Goal: Transaction & Acquisition: Purchase product/service

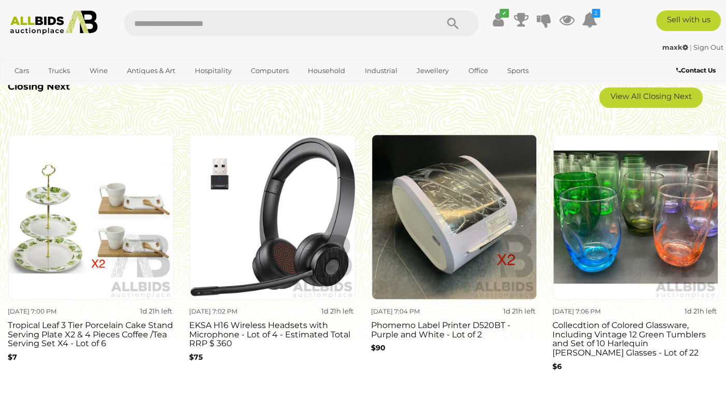
scroll to position [848, 0]
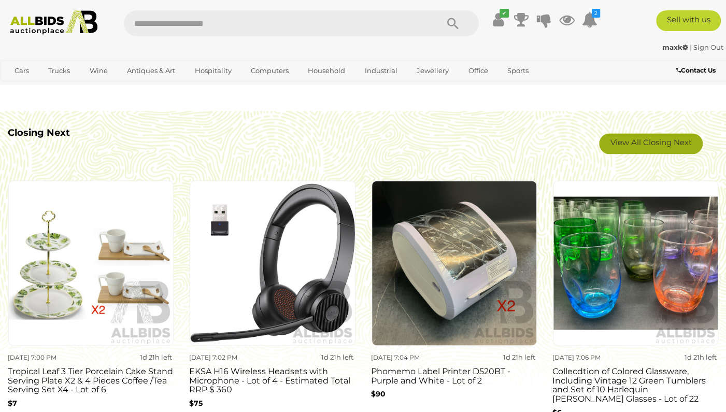
click at [622, 135] on link "View All Closing Next" at bounding box center [651, 143] width 104 height 21
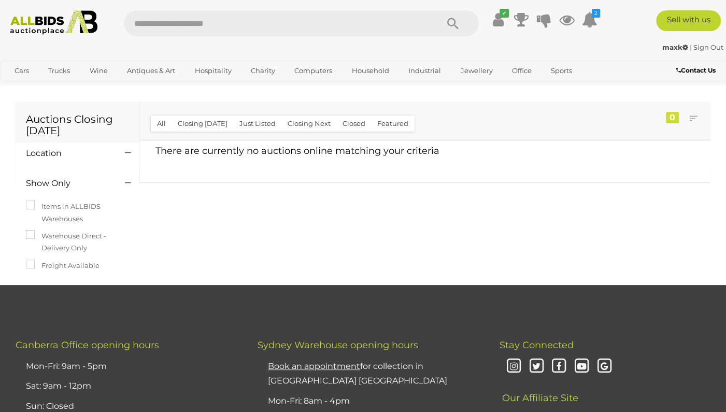
click at [353, 122] on button "Closed" at bounding box center [353, 124] width 35 height 16
click at [346, 121] on button "Closed" at bounding box center [353, 124] width 35 height 16
click at [214, 123] on button "Closing Today" at bounding box center [203, 124] width 62 height 16
click at [322, 122] on button "Closing Next" at bounding box center [308, 124] width 55 height 16
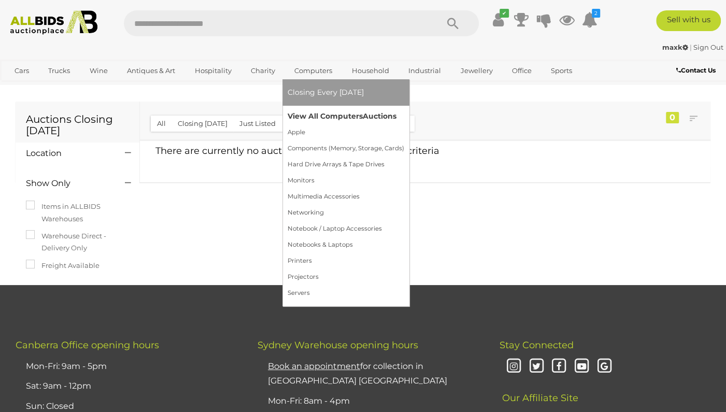
click at [321, 114] on link "View All Computers Auctions" at bounding box center [346, 116] width 117 height 16
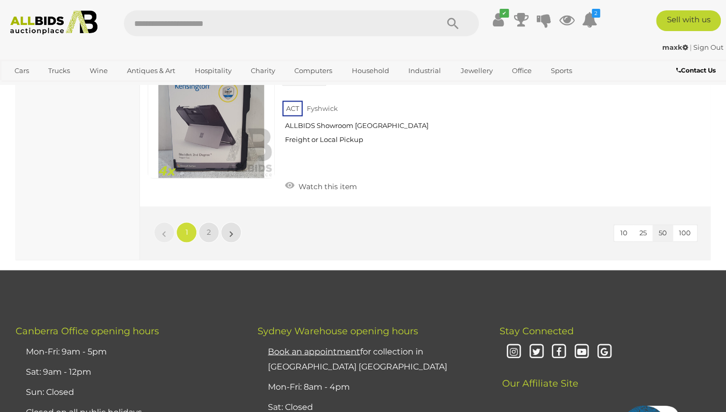
scroll to position [8139, 0]
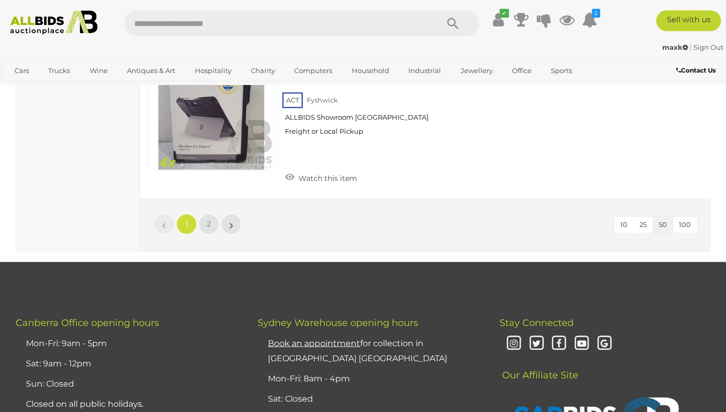
click at [241, 214] on li "»" at bounding box center [231, 224] width 20 height 21
click at [231, 214] on li "»" at bounding box center [231, 224] width 20 height 21
click at [231, 219] on li "»" at bounding box center [231, 224] width 20 height 21
click at [215, 215] on link "2" at bounding box center [208, 224] width 21 height 21
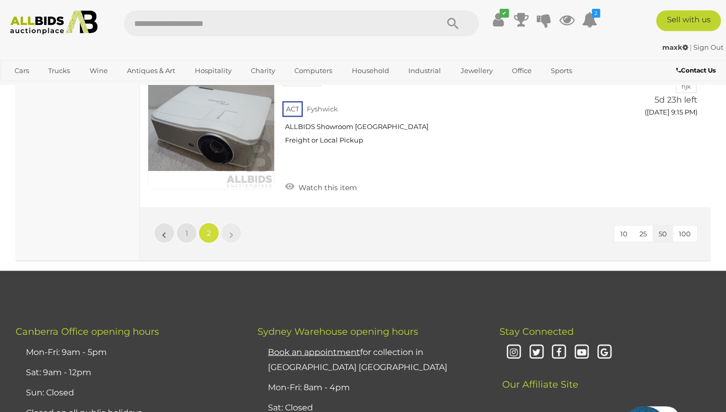
scroll to position [3231, 0]
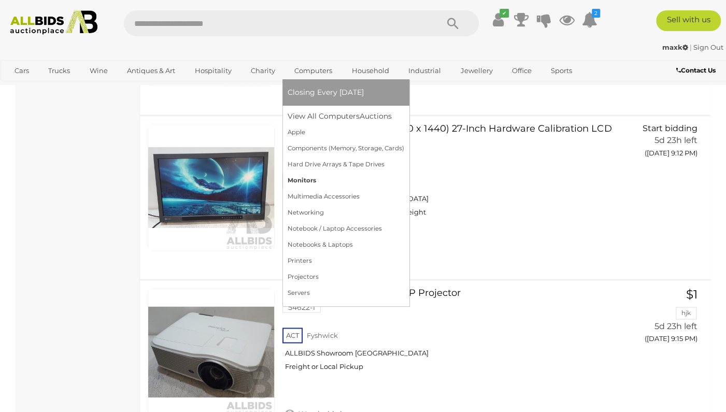
click at [314, 180] on link "Monitors" at bounding box center [346, 181] width 117 height 16
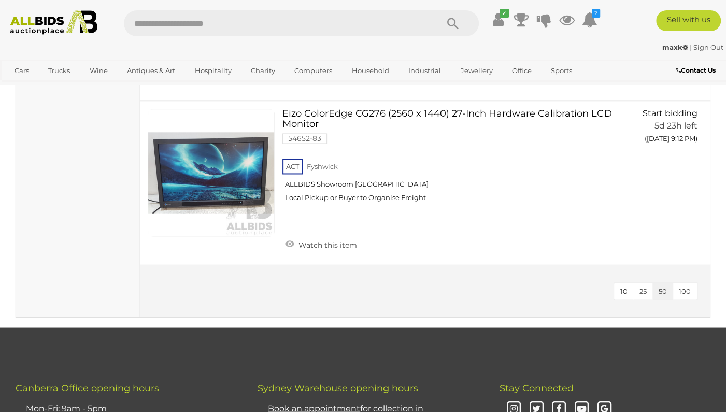
scroll to position [986, 0]
